Goal: Task Accomplishment & Management: Use online tool/utility

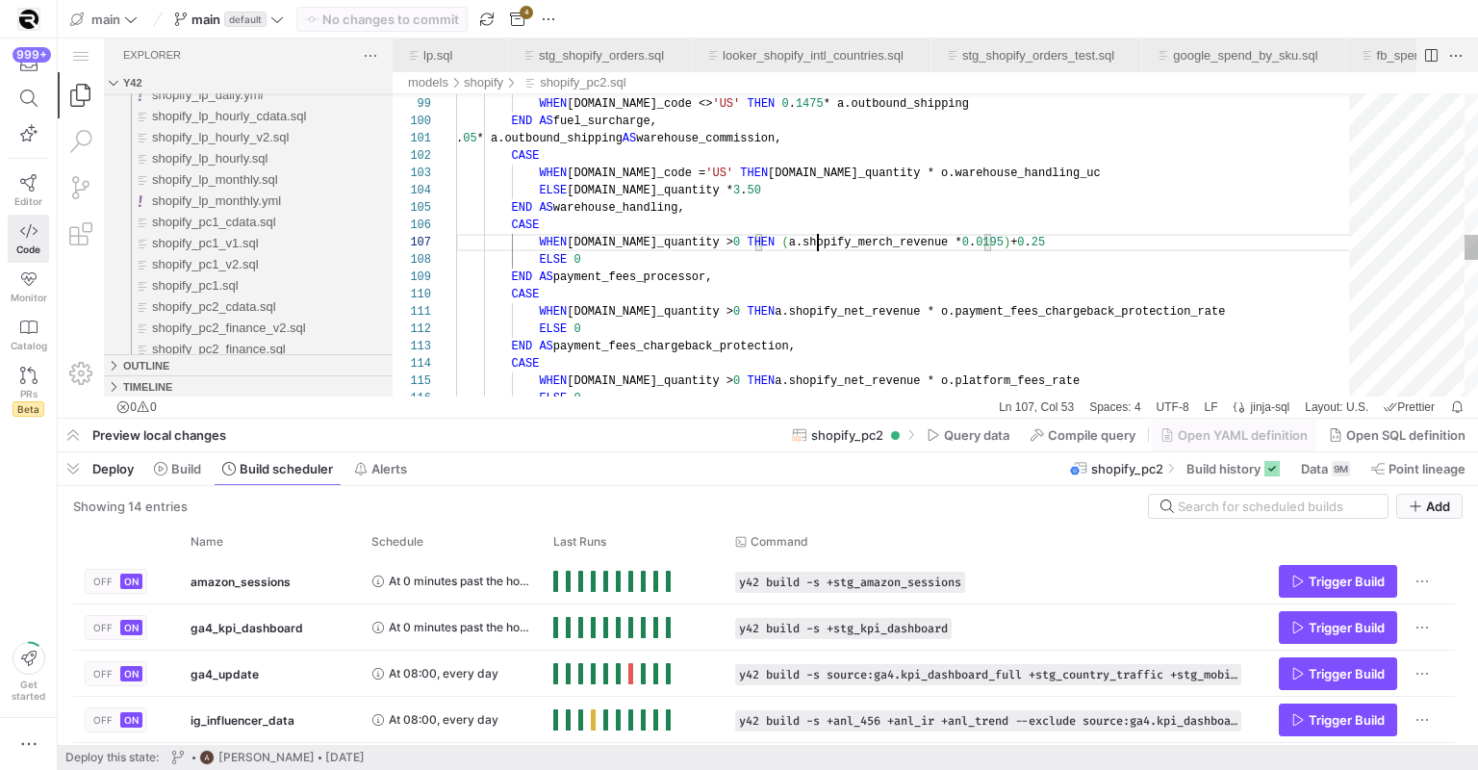
click at [821, 246] on div "WHEN [DOMAIN_NAME]_quantity > 0 THEN a.shopify_net_revenue * o.platform_fees_ra…" at bounding box center [909, 212] width 906 height 3628
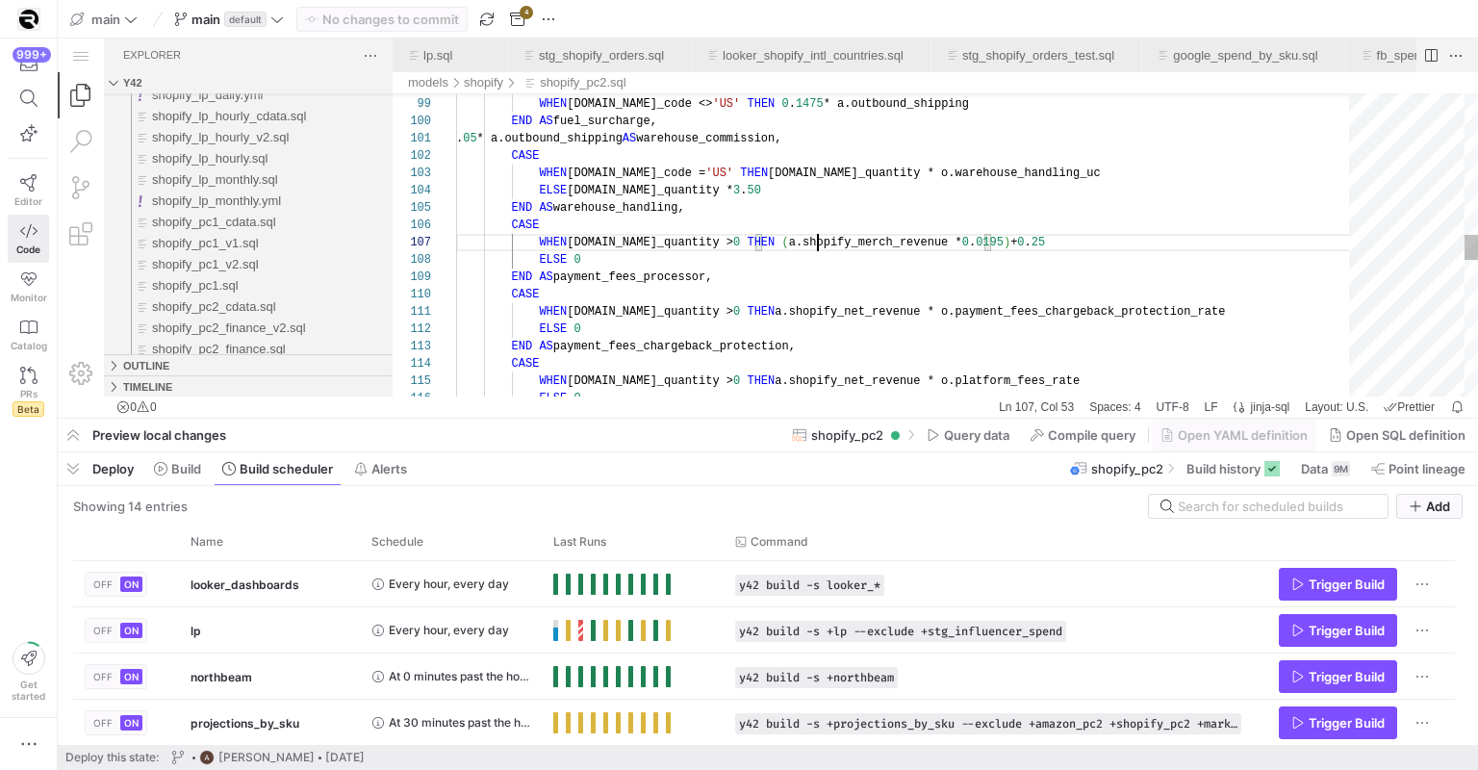
scroll to position [104, 362]
